Goal: Task Accomplishment & Management: Complete application form

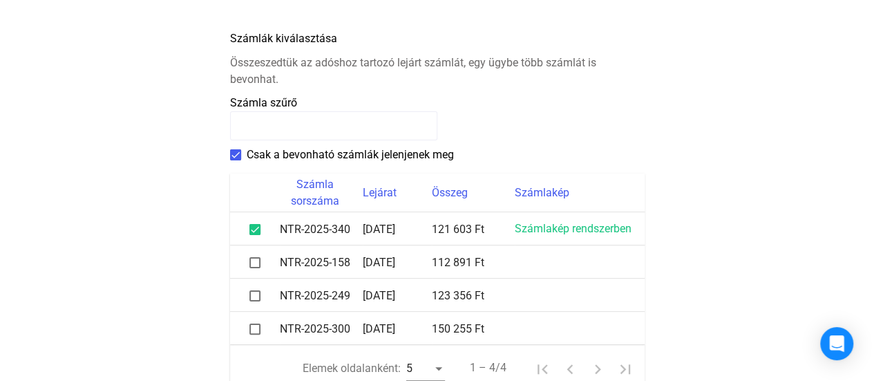
scroll to position [368, 0]
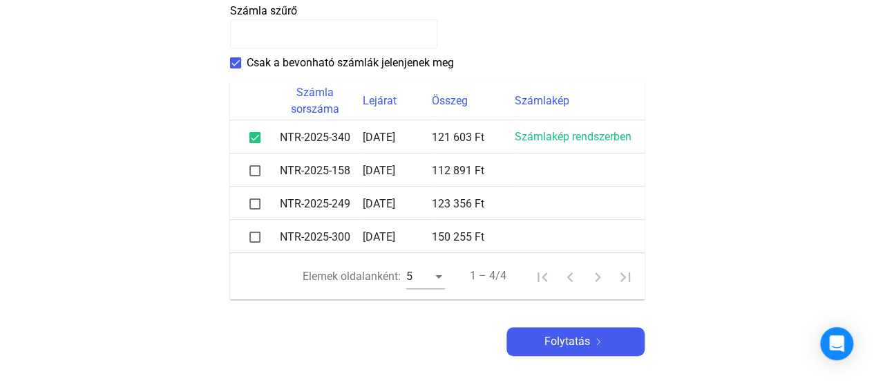
click at [254, 169] on span at bounding box center [254, 170] width 11 height 11
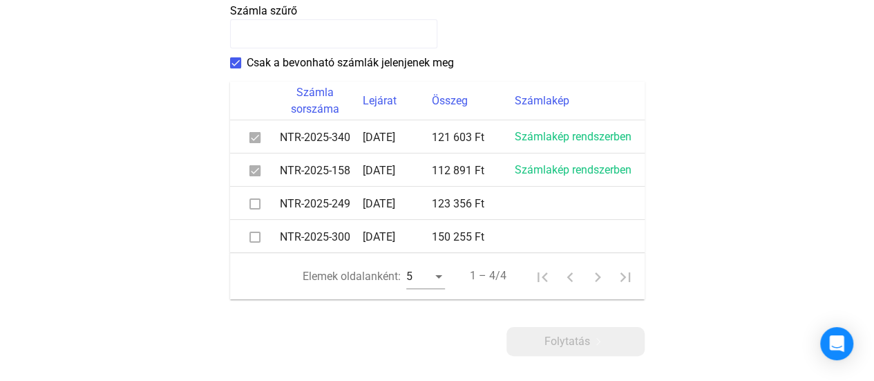
click at [251, 202] on span at bounding box center [254, 203] width 11 height 11
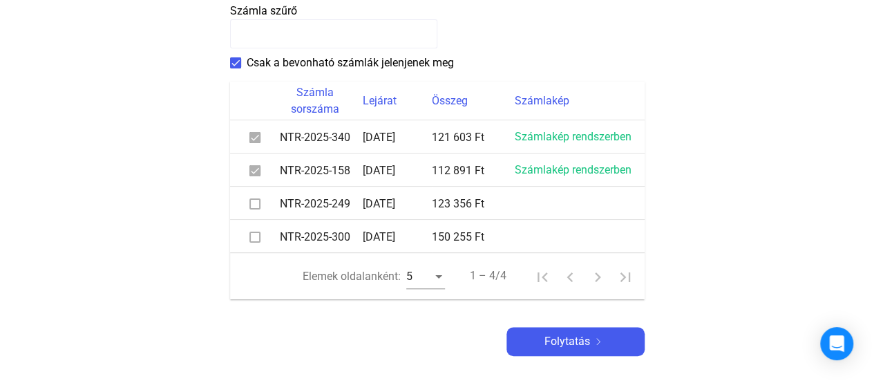
click at [254, 204] on span at bounding box center [254, 203] width 11 height 11
click at [253, 202] on span at bounding box center [254, 203] width 11 height 11
click at [249, 202] on span at bounding box center [254, 203] width 11 height 11
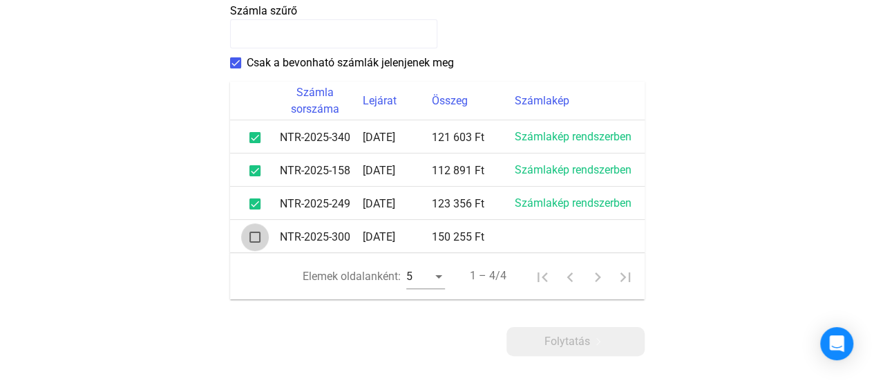
click at [254, 237] on span at bounding box center [254, 236] width 11 height 11
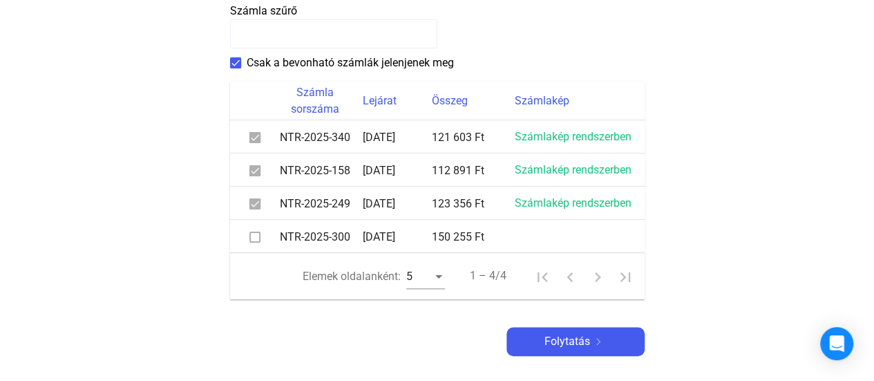
click at [251, 236] on span at bounding box center [254, 236] width 11 height 11
click at [254, 236] on span at bounding box center [254, 236] width 11 height 11
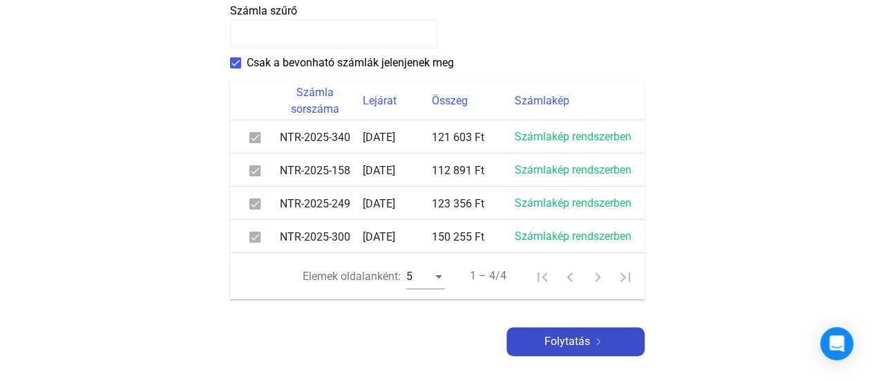
click at [565, 340] on font "Folytatás" at bounding box center [567, 340] width 46 height 13
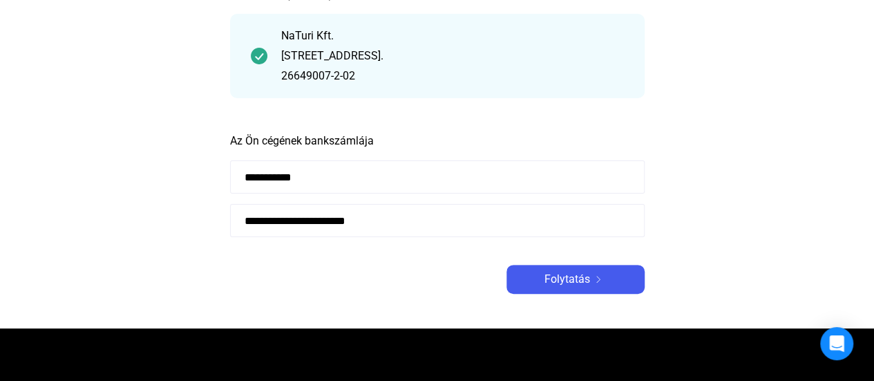
scroll to position [92, 0]
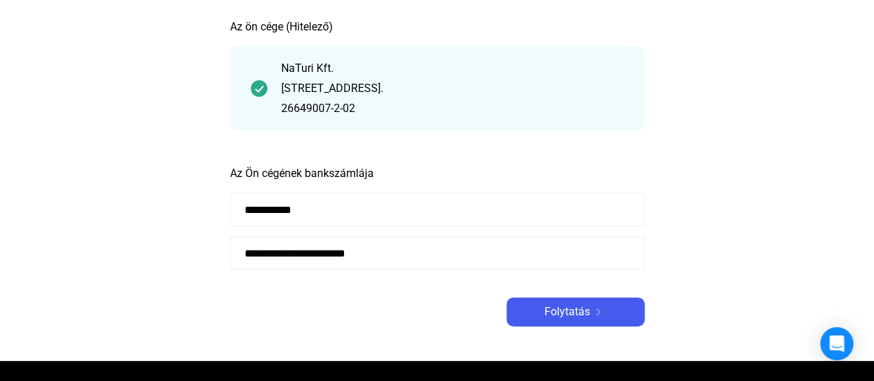
click at [412, 252] on input "**********" at bounding box center [437, 252] width 415 height 33
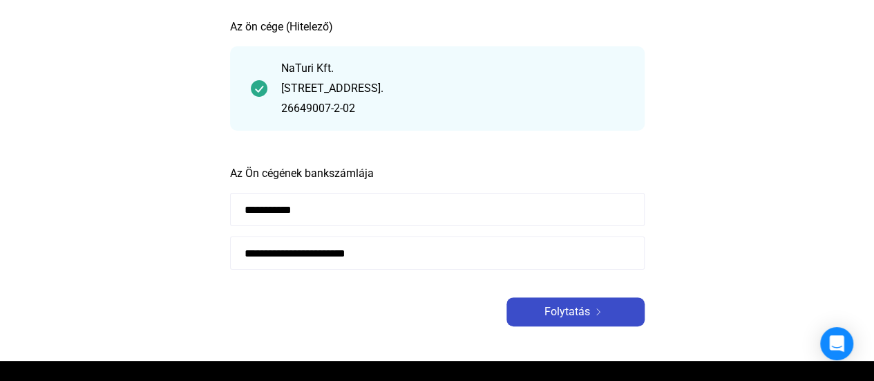
type input "**********"
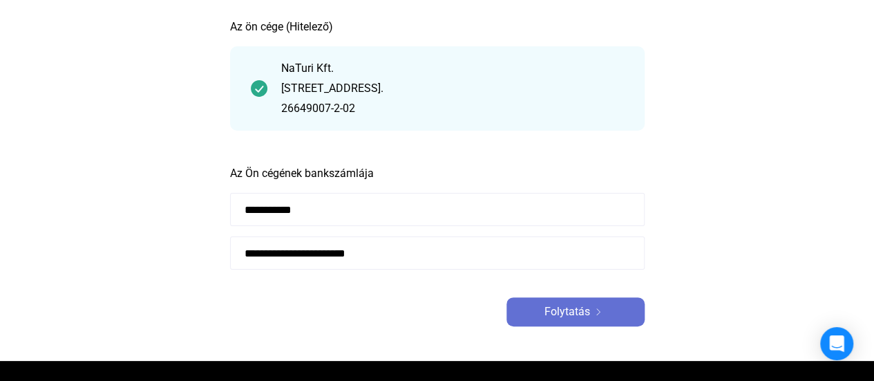
click at [569, 309] on font "Folytatás" at bounding box center [567, 311] width 46 height 13
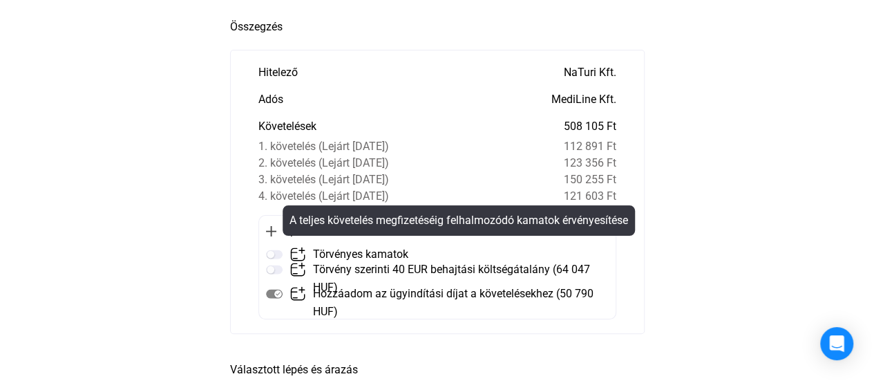
click at [271, 252] on img at bounding box center [274, 254] width 17 height 17
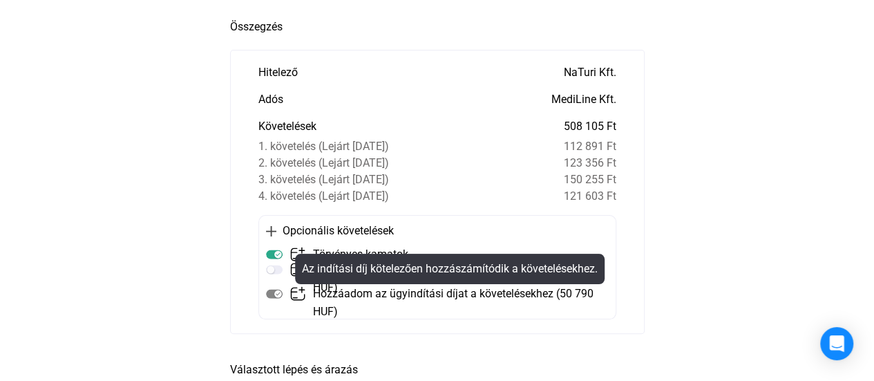
click at [274, 292] on img at bounding box center [274, 293] width 17 height 17
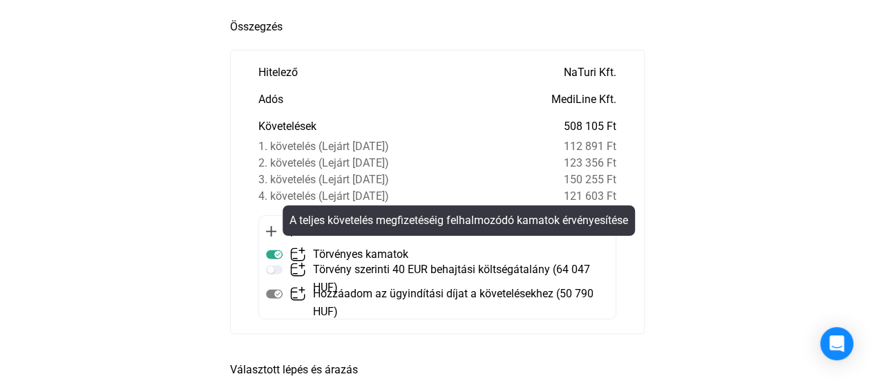
click at [268, 252] on img at bounding box center [274, 254] width 17 height 17
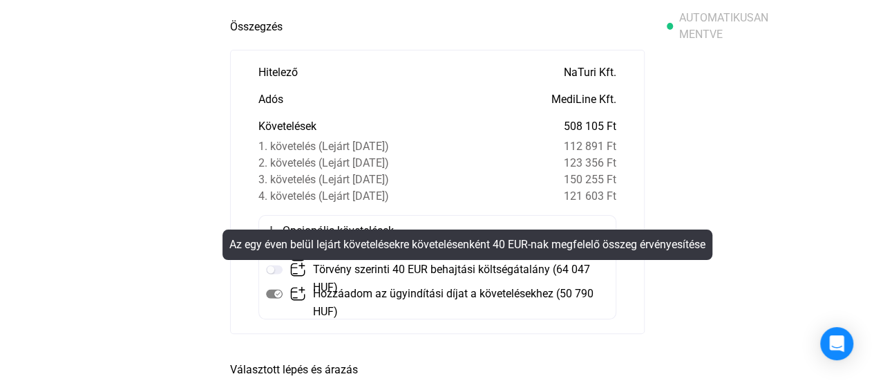
click at [275, 267] on mat-tooltip-component "Az egy éven belül lejárt követelésekre követelésenként 40 EUR-nak megfelelő öss…" at bounding box center [467, 245] width 509 height 50
click at [270, 265] on mat-tooltip-component "Az egy éven belül lejárt követelésekre követelésenként 40 EUR-nak megfelelő öss…" at bounding box center [467, 245] width 509 height 50
click at [275, 266] on mat-tooltip-component "Az egy éven belül lejárt követelésekre követelésenként 40 EUR-nak megfelelő öss…" at bounding box center [467, 245] width 509 height 50
click at [269, 265] on mat-tooltip-component "Az egy éven belül lejárt követelésekre követelésenként 40 EUR-nak megfelelő öss…" at bounding box center [467, 245] width 509 height 50
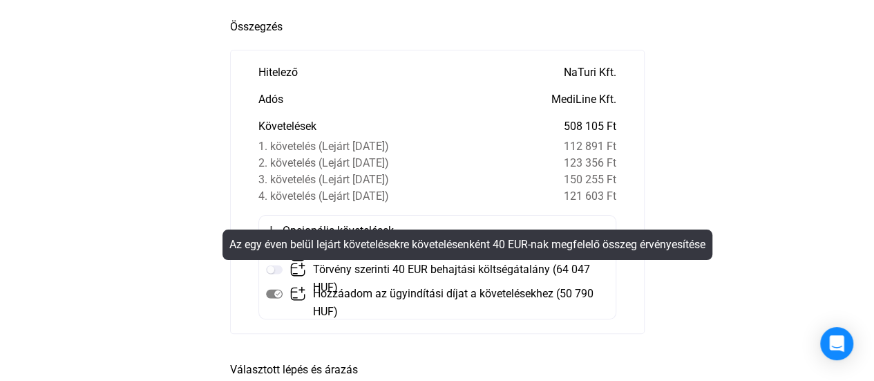
click at [267, 265] on mat-tooltip-component "Az egy éven belül lejárt követelésekre követelésenként 40 EUR-nak megfelelő öss…" at bounding box center [467, 245] width 509 height 50
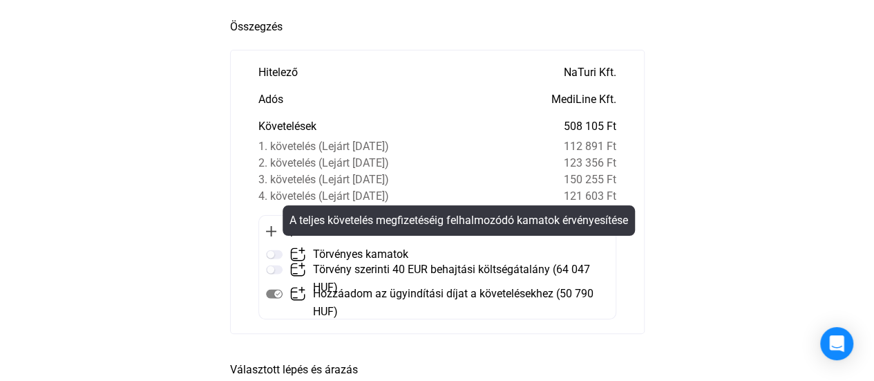
click at [275, 245] on mat-tooltip-component "A teljes követelés megfizetéséig felhalmozódó kamatok érvényesítése" at bounding box center [459, 221] width 372 height 50
click at [271, 249] on img at bounding box center [274, 254] width 17 height 17
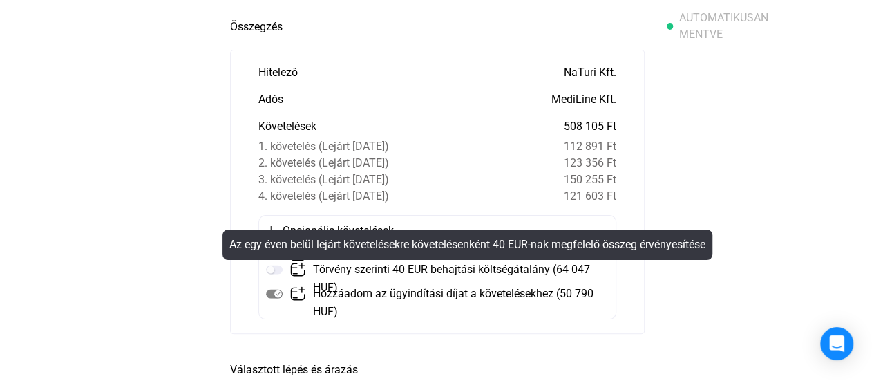
click at [268, 267] on mat-tooltip-component "Az egy éven belül lejárt követelésekre követelésenként 40 EUR-nak megfelelő öss…" at bounding box center [467, 245] width 509 height 50
click at [276, 267] on mat-tooltip-component "Az egy éven belül lejárt követelésekre követelésenként 40 EUR-nak megfelelő öss…" at bounding box center [467, 245] width 509 height 50
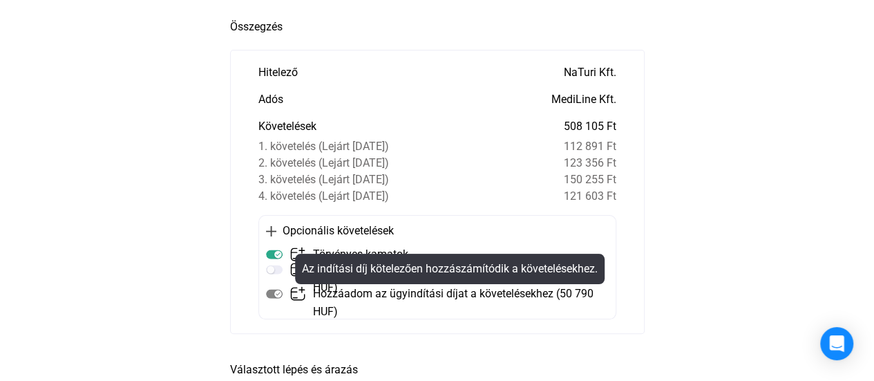
click at [272, 291] on img at bounding box center [274, 293] width 17 height 17
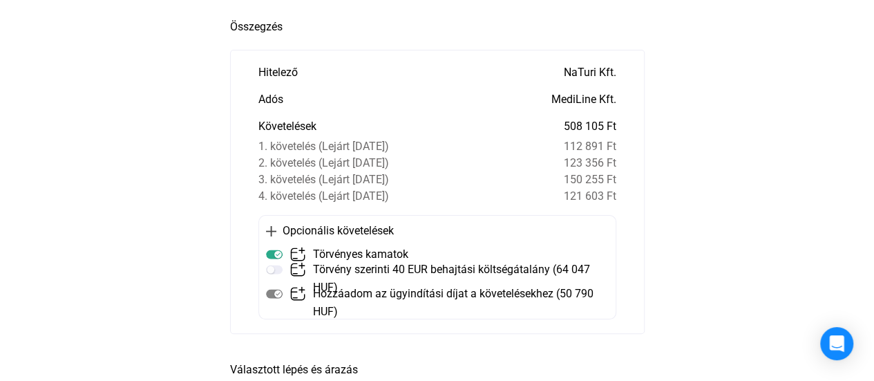
click at [272, 291] on img at bounding box center [274, 293] width 17 height 17
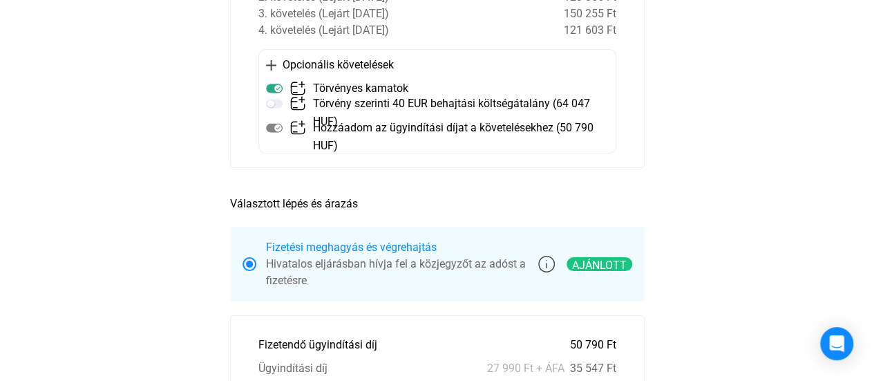
scroll to position [265, 0]
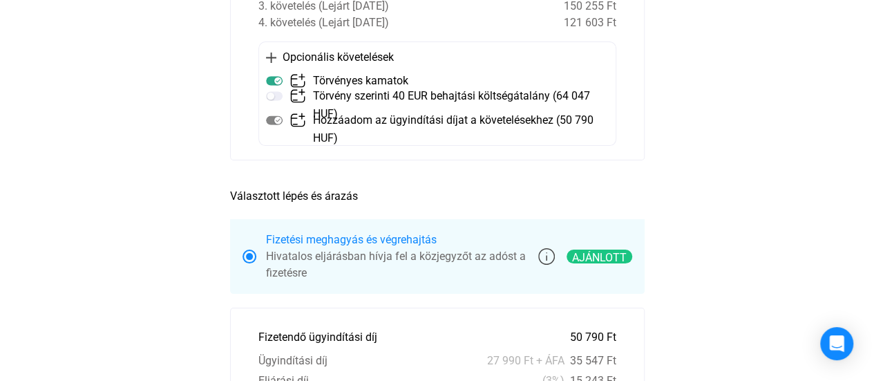
click at [135, 198] on main "Automatikusan mentve Összegzés Hitelező NaTuri Kft. Adós MediLine Kft. Követelé…" at bounding box center [437, 323] width 874 height 970
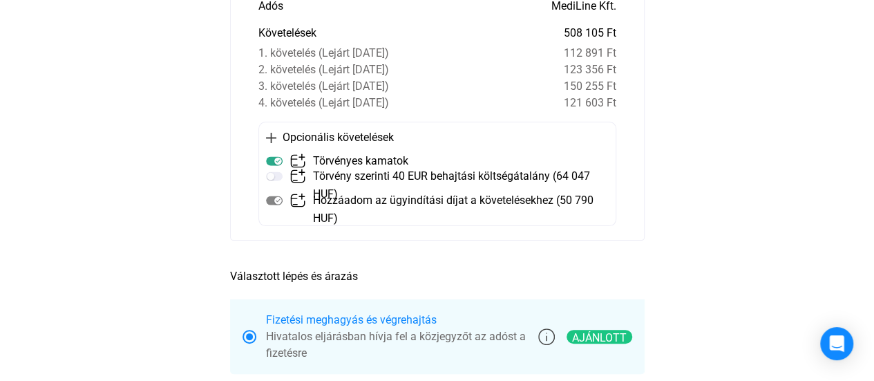
scroll to position [141, 0]
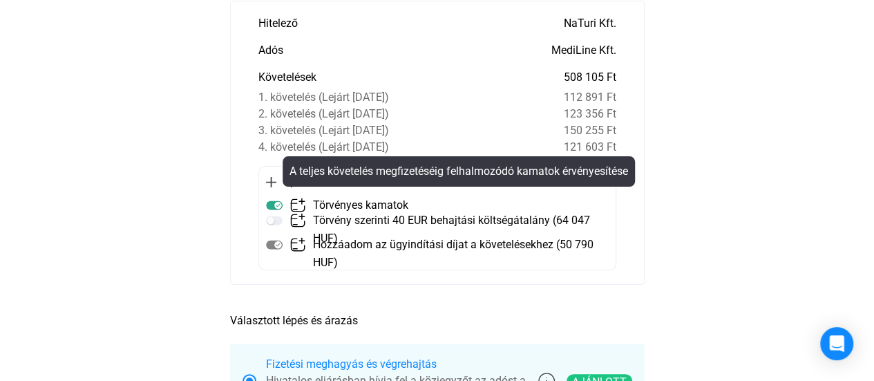
click at [271, 201] on img at bounding box center [274, 205] width 17 height 17
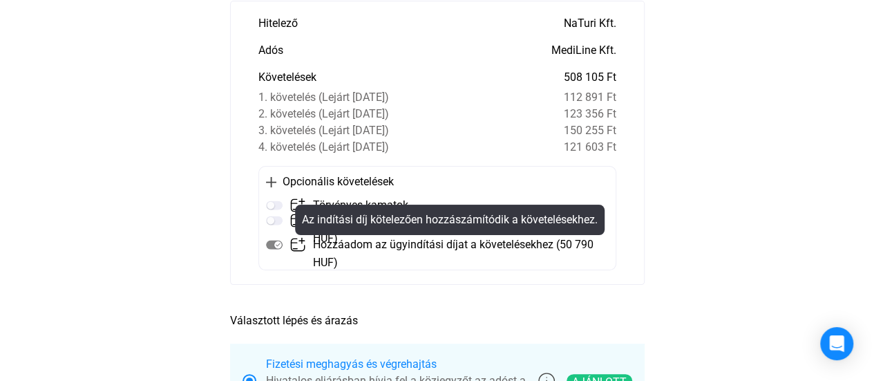
click at [274, 244] on img at bounding box center [274, 244] width 17 height 17
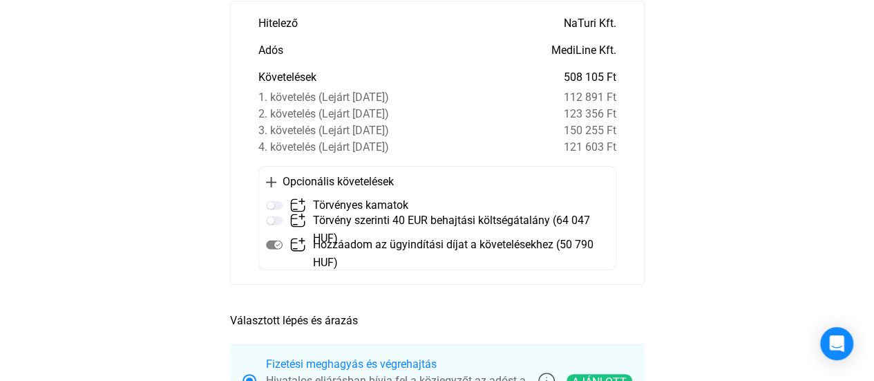
click at [268, 241] on img at bounding box center [274, 244] width 17 height 17
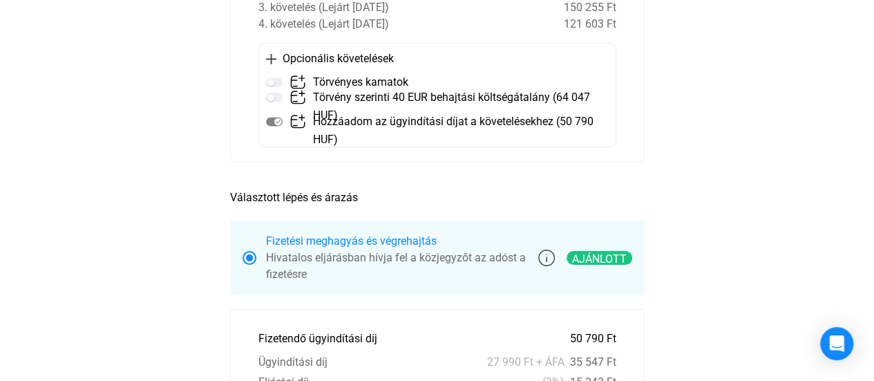
scroll to position [234, 0]
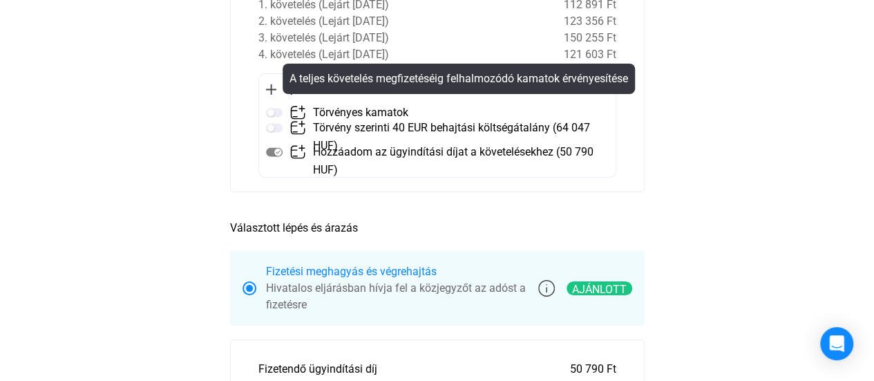
click at [272, 111] on img at bounding box center [274, 112] width 17 height 17
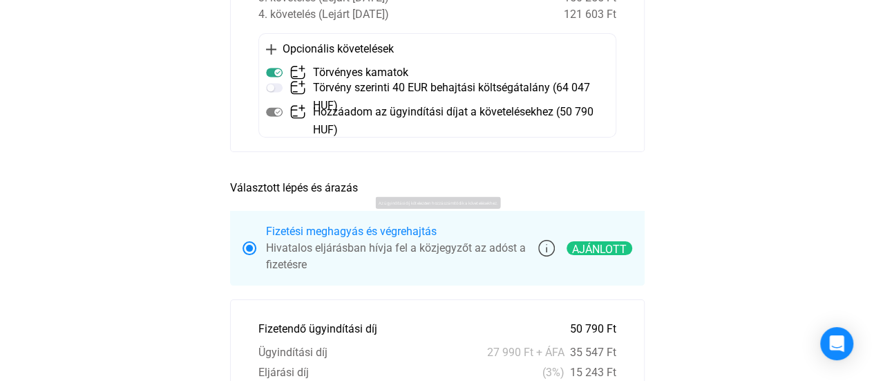
scroll to position [167, 0]
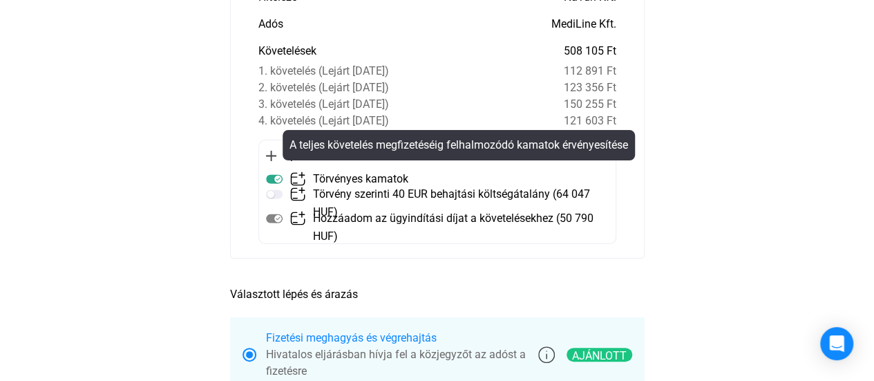
click at [272, 175] on img at bounding box center [274, 179] width 17 height 17
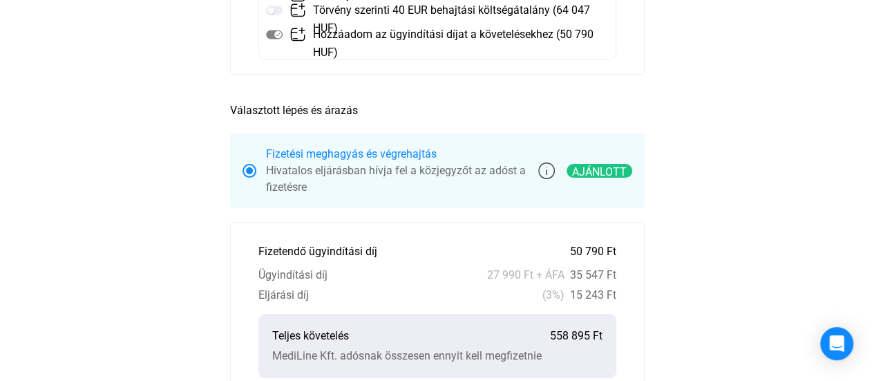
scroll to position [259, 0]
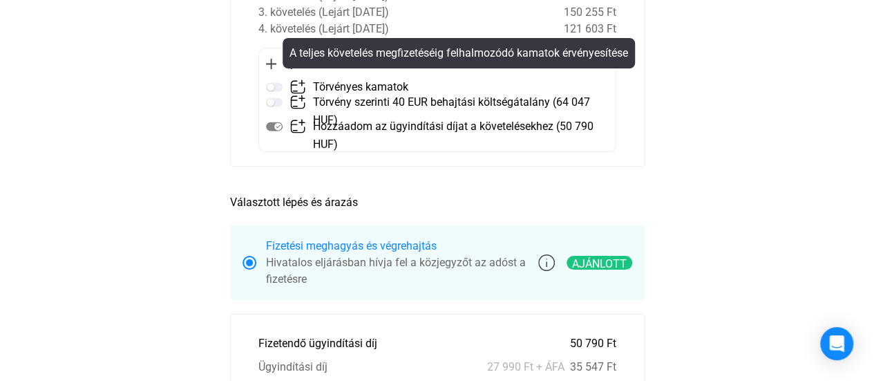
click at [274, 86] on img at bounding box center [274, 87] width 17 height 17
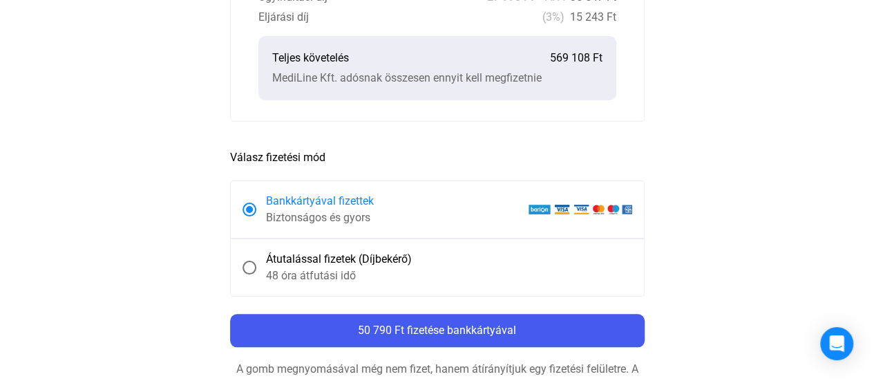
scroll to position [648, 0]
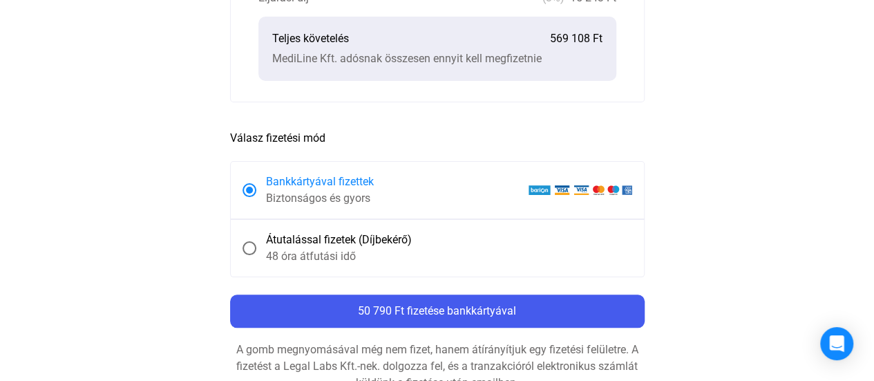
click at [247, 247] on span at bounding box center [249, 248] width 14 height 14
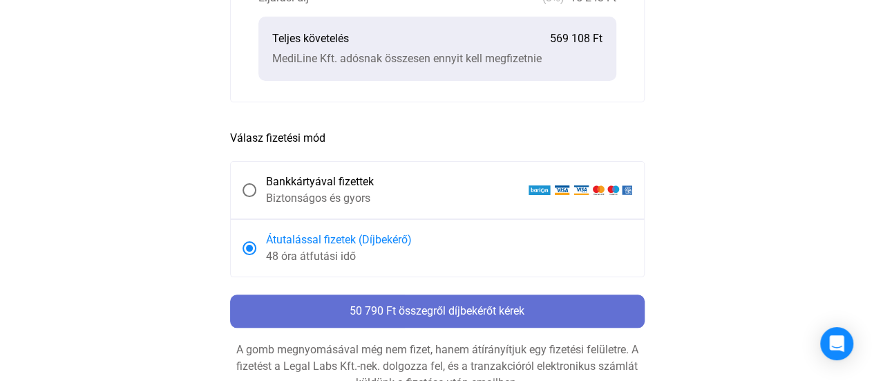
click at [446, 306] on font "50 790 Ft összegről díjbekérőt kérek" at bounding box center [437, 310] width 175 height 13
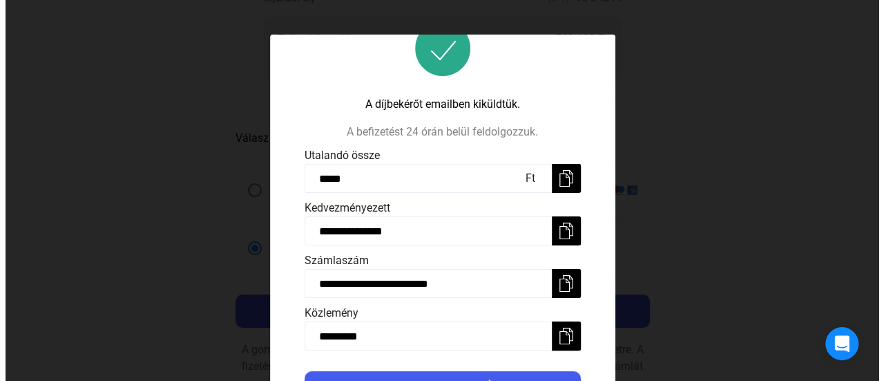
scroll to position [61, 0]
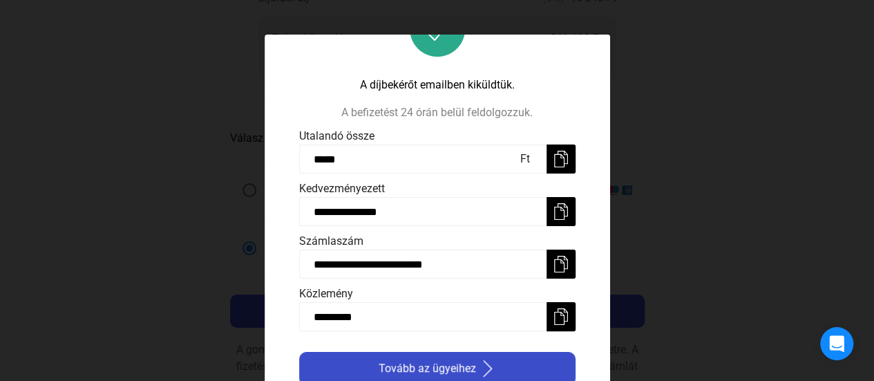
click at [448, 365] on font "Tovább az ügyeihez" at bounding box center [427, 367] width 97 height 13
